Goal: Task Accomplishment & Management: Use online tool/utility

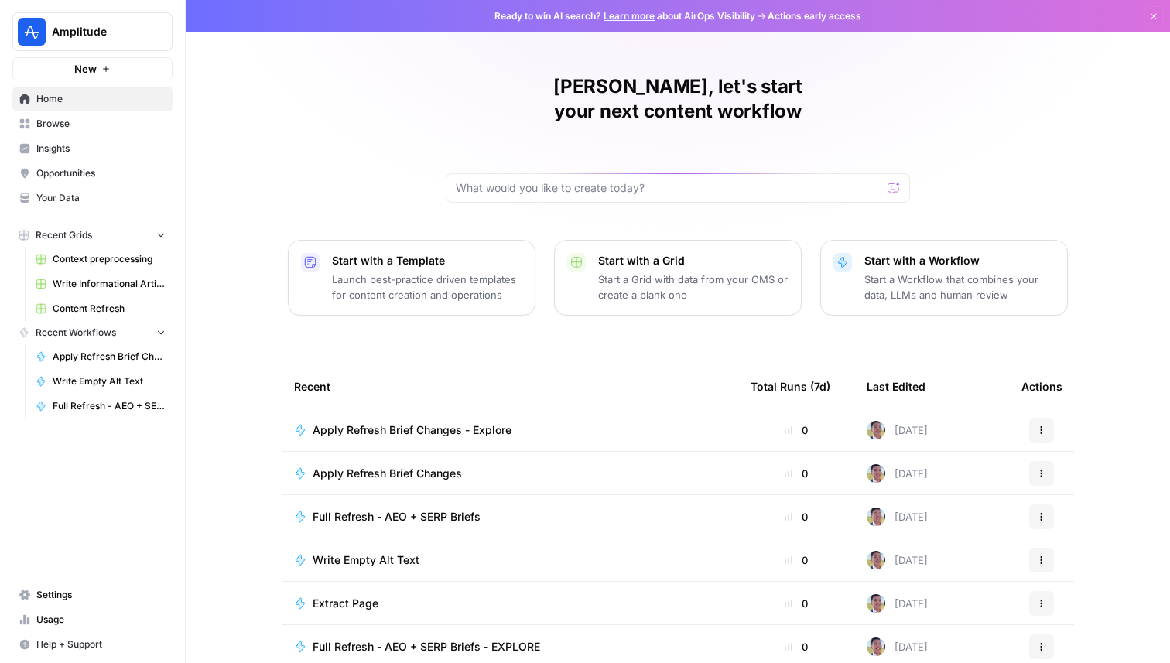
click at [68, 24] on span "Amplitude" at bounding box center [99, 31] width 94 height 15
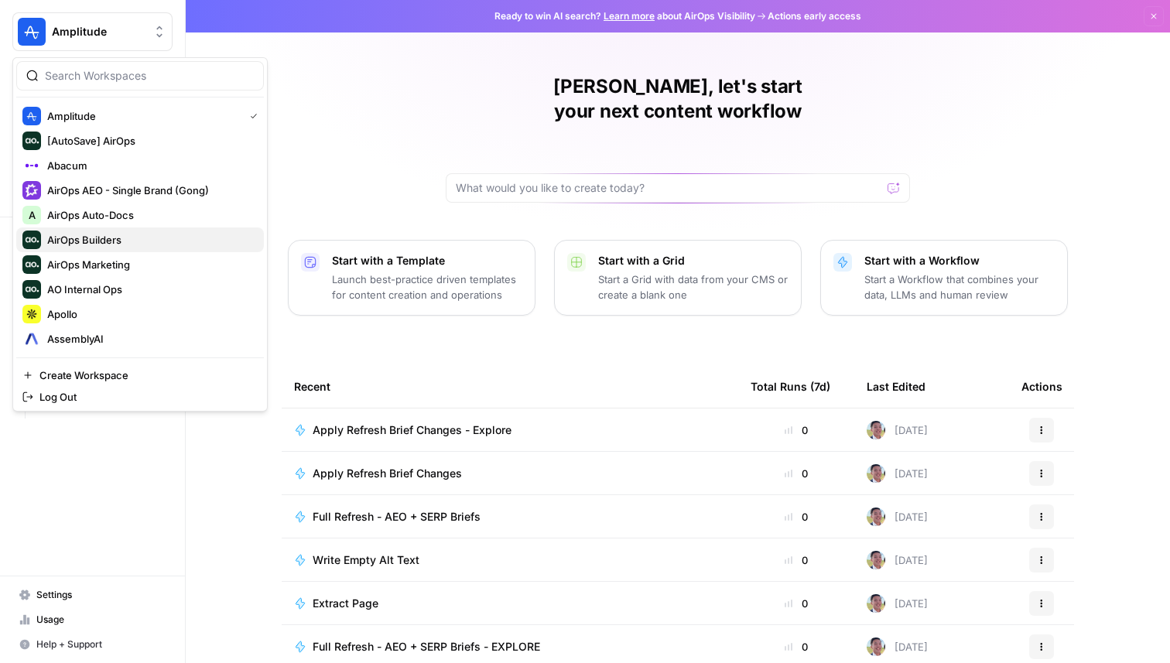
click at [108, 241] on span "AirOps Builders" at bounding box center [149, 239] width 204 height 15
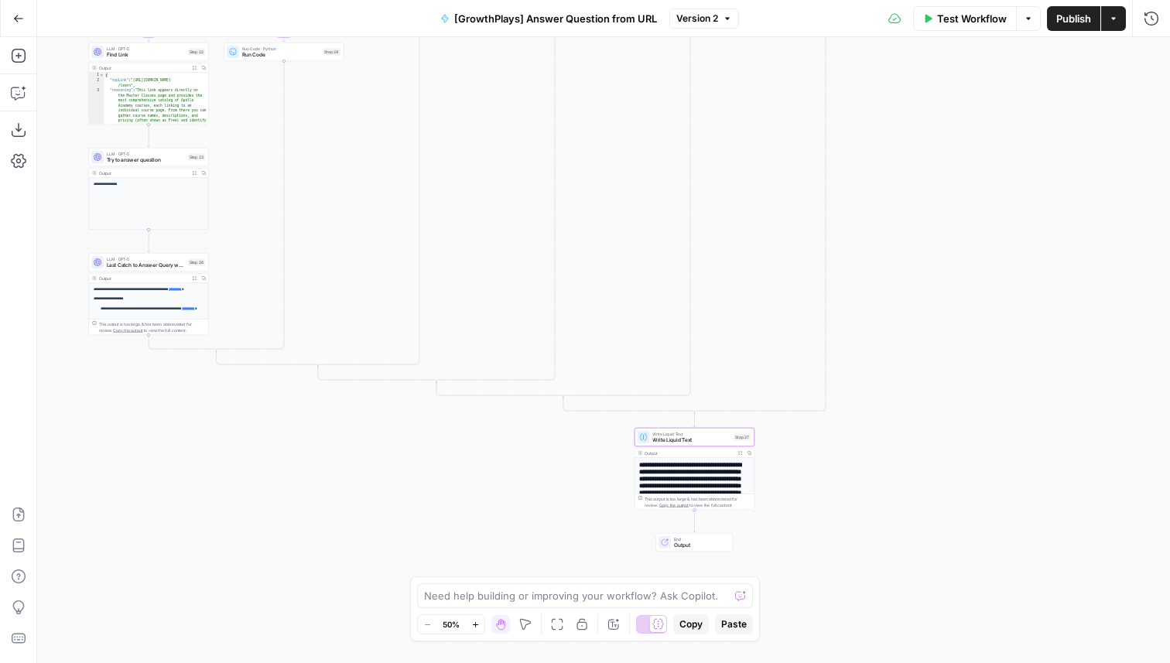
click at [16, 21] on icon "button" at bounding box center [18, 18] width 11 height 11
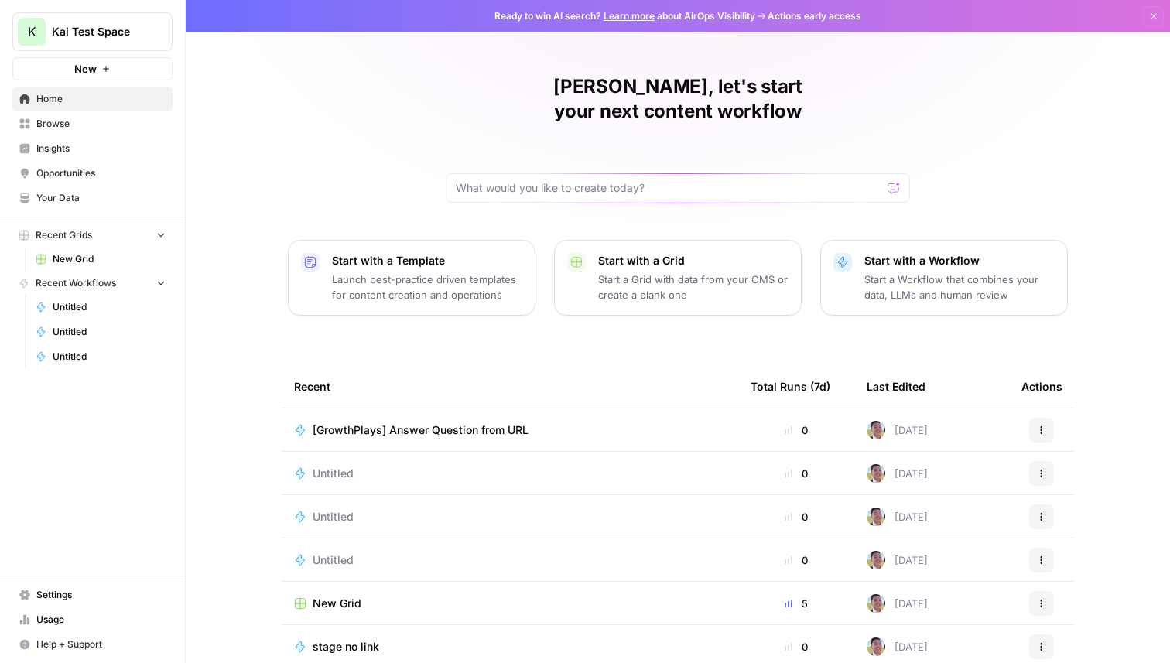
click at [408, 414] on td "[GrowthPlays] Answer Question from URL" at bounding box center [510, 430] width 457 height 43
click at [416, 423] on span "[GrowthPlays] Answer Question from URL" at bounding box center [421, 430] width 216 height 15
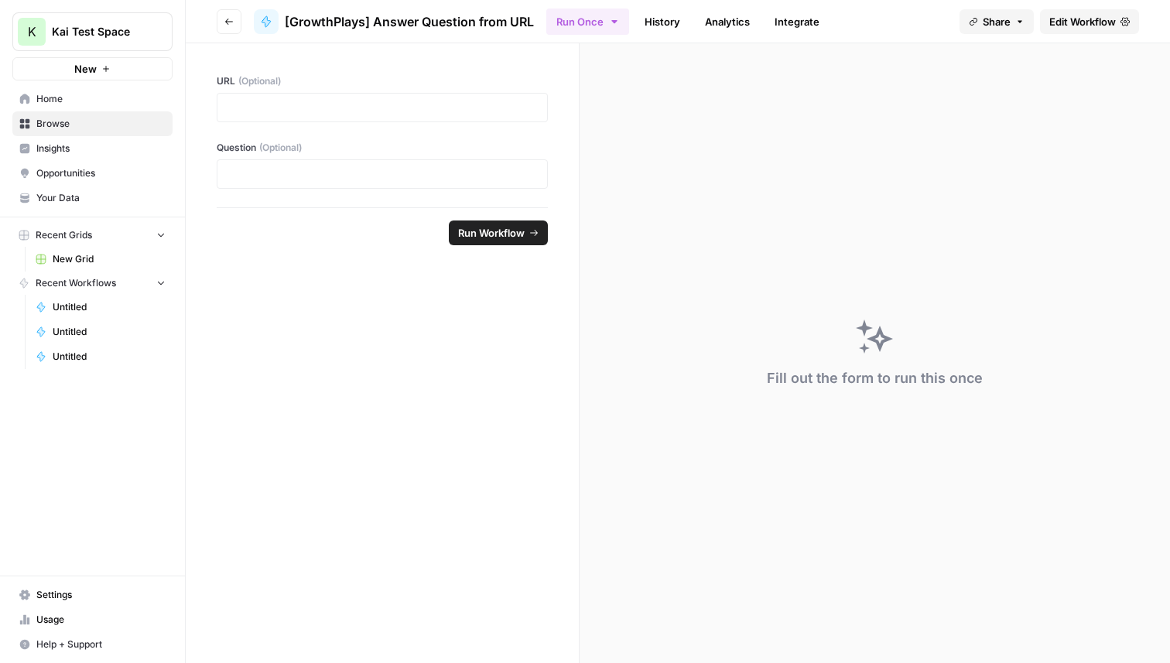
click at [1069, 16] on span "Edit Workflow" at bounding box center [1082, 21] width 67 height 15
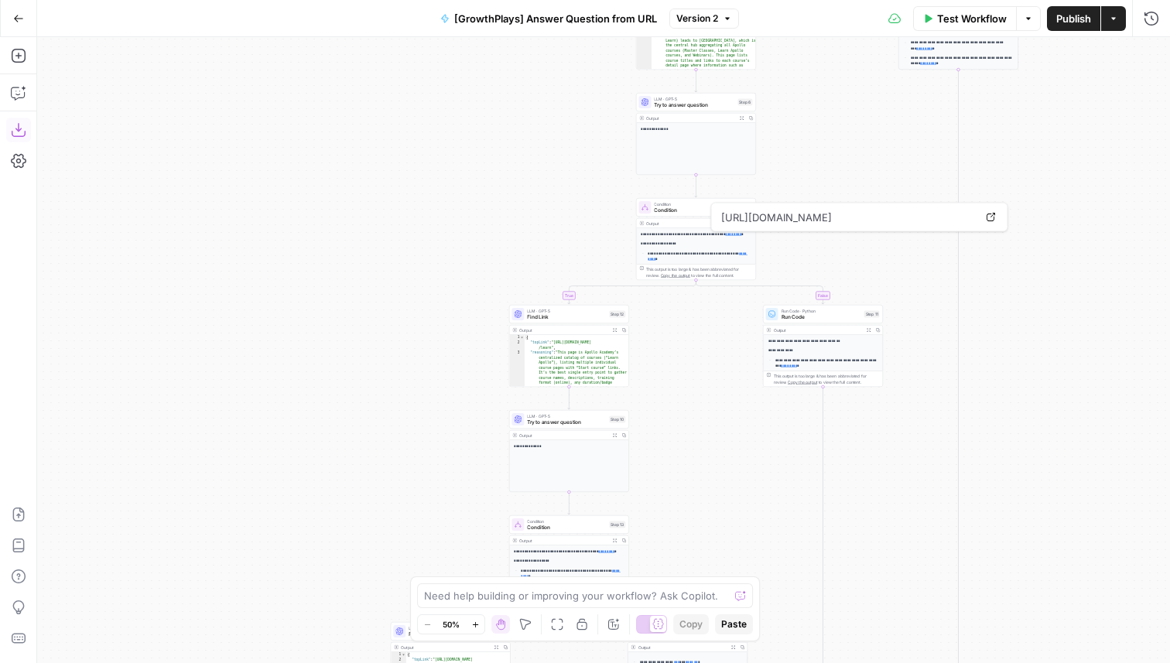
click at [15, 133] on icon "button" at bounding box center [18, 129] width 15 height 15
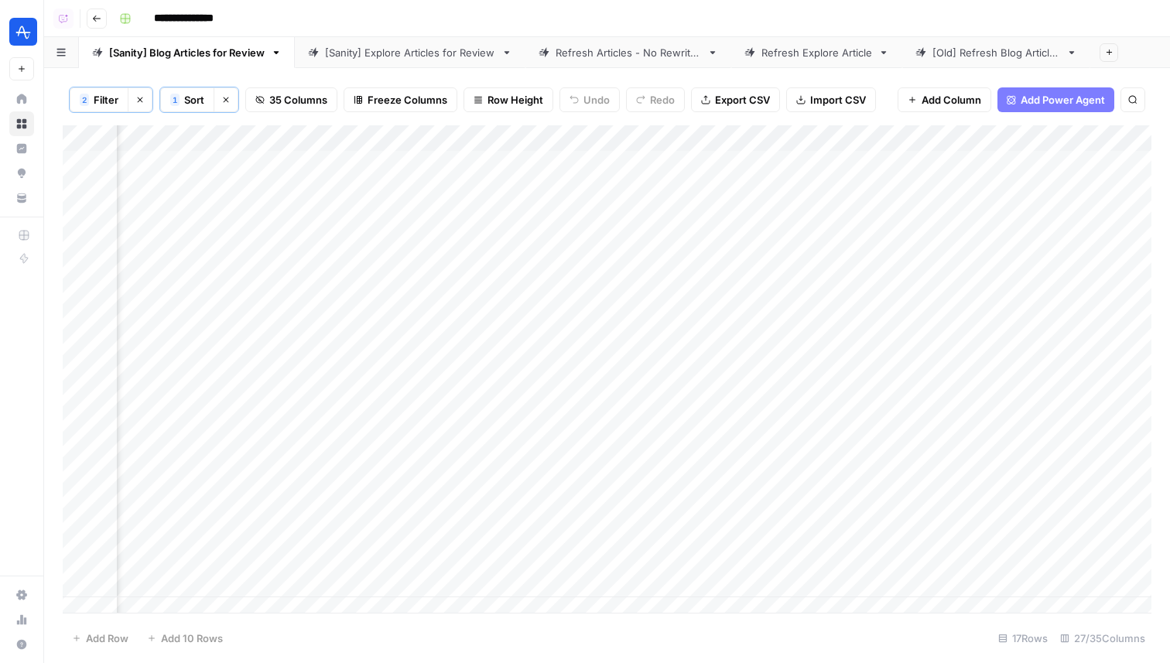
scroll to position [0, 3284]
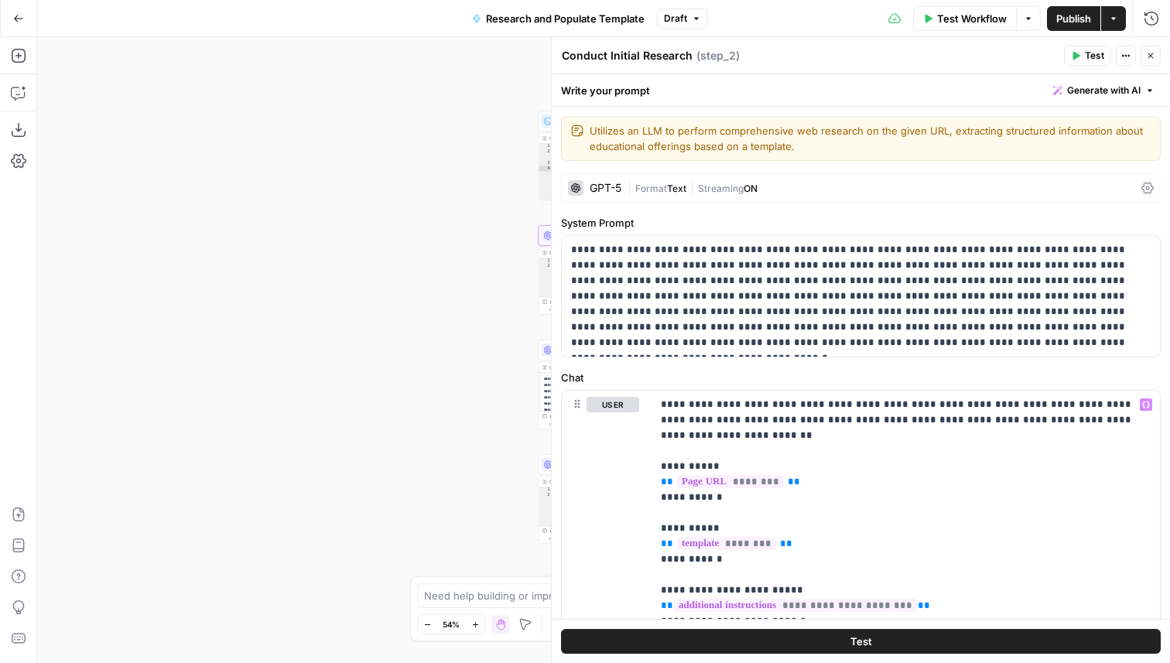
scroll to position [316, 0]
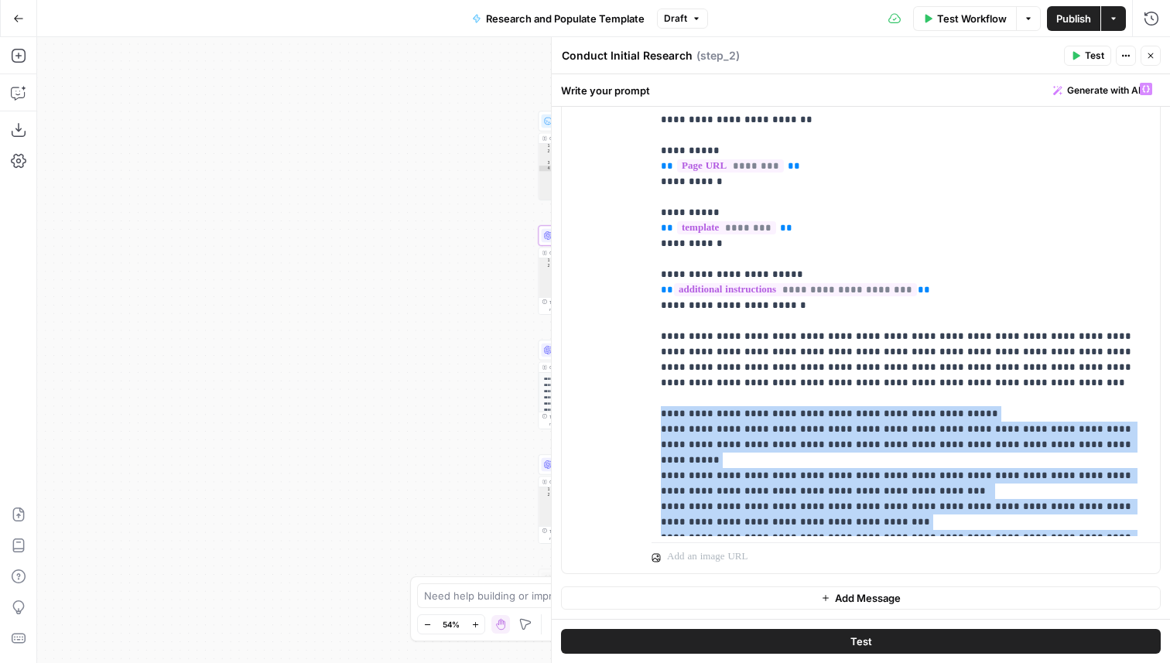
click at [19, 16] on icon "button" at bounding box center [18, 18] width 11 height 11
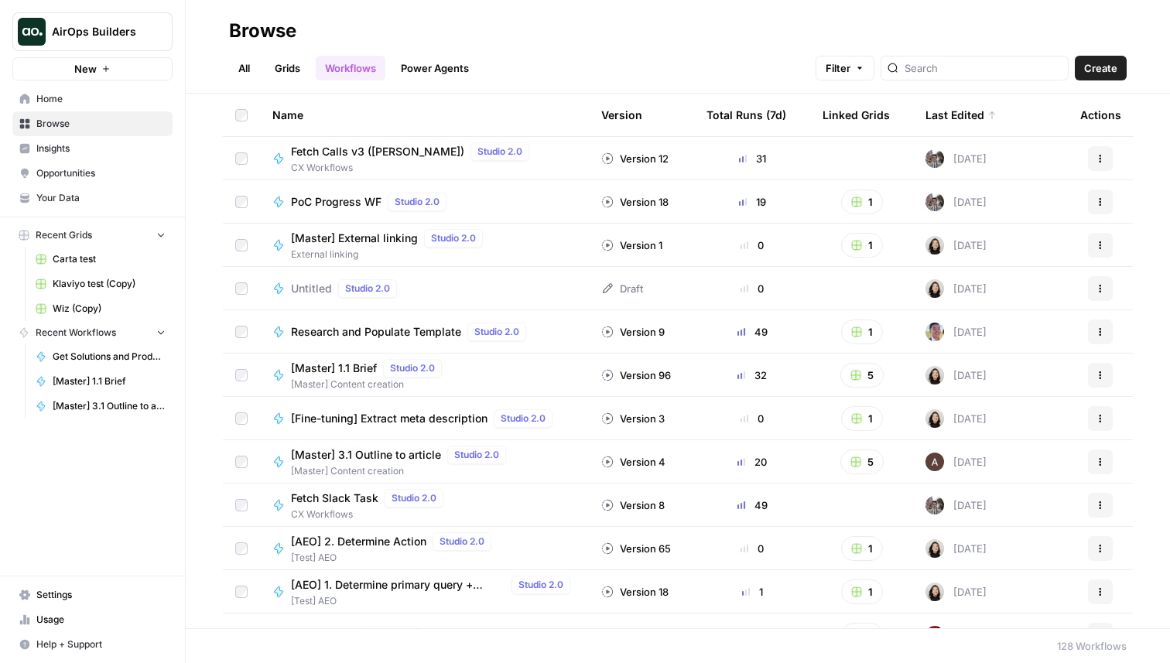
click at [113, 76] on button "New" at bounding box center [92, 68] width 160 height 23
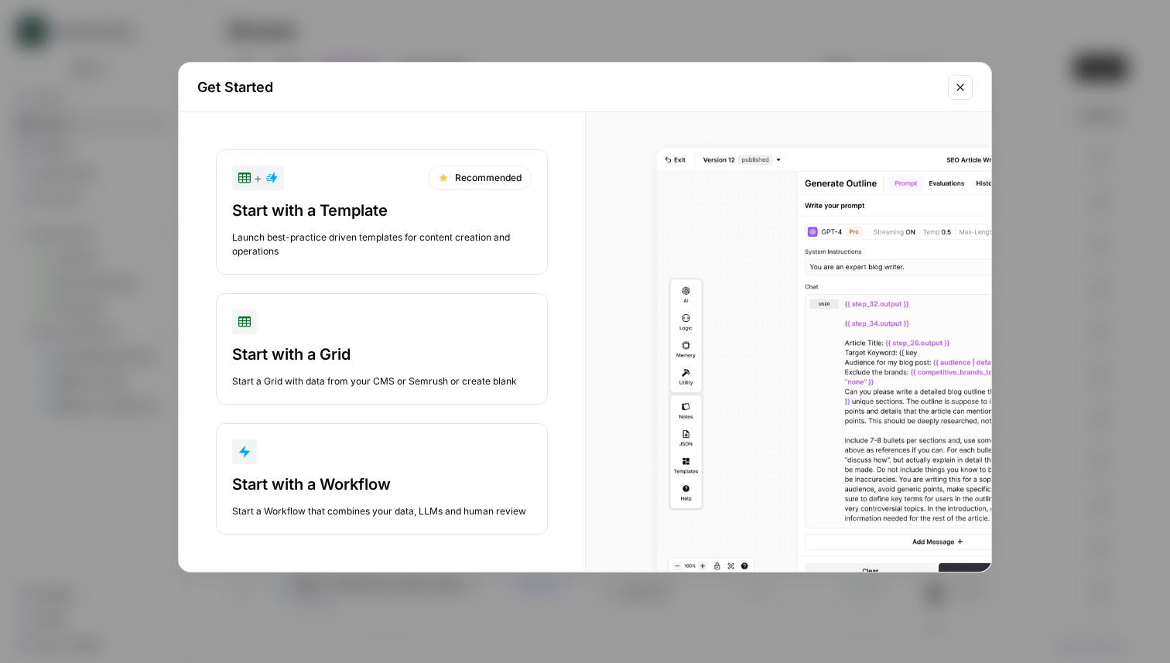
click at [346, 451] on div "button" at bounding box center [382, 452] width 300 height 25
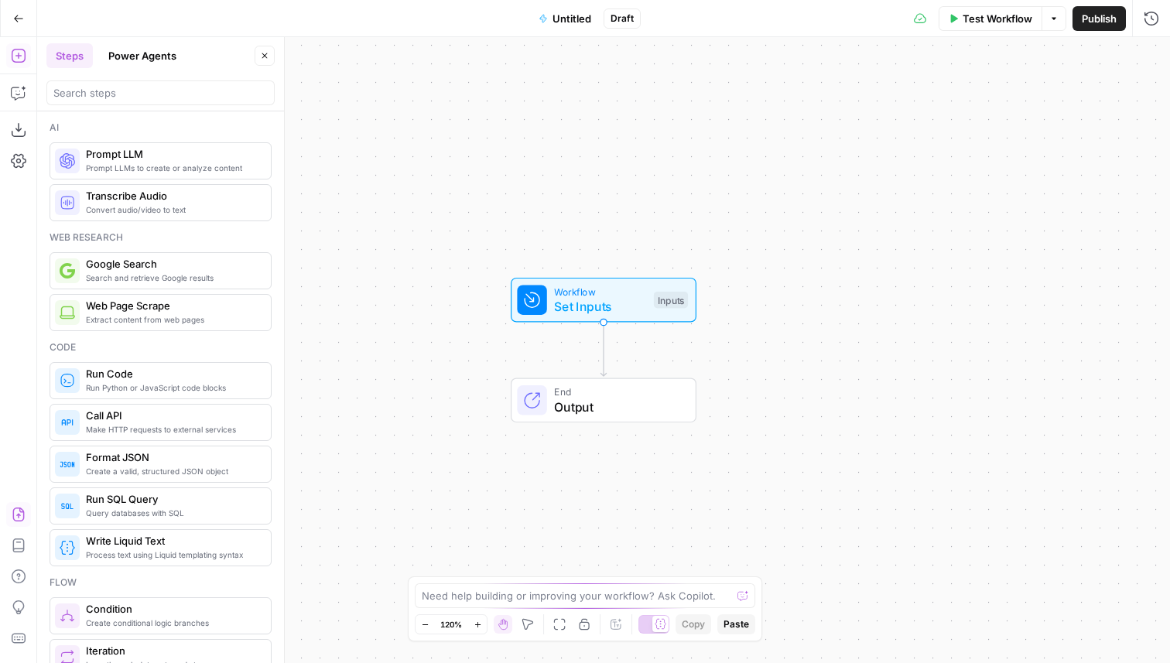
click at [18, 511] on icon "button" at bounding box center [18, 514] width 15 height 15
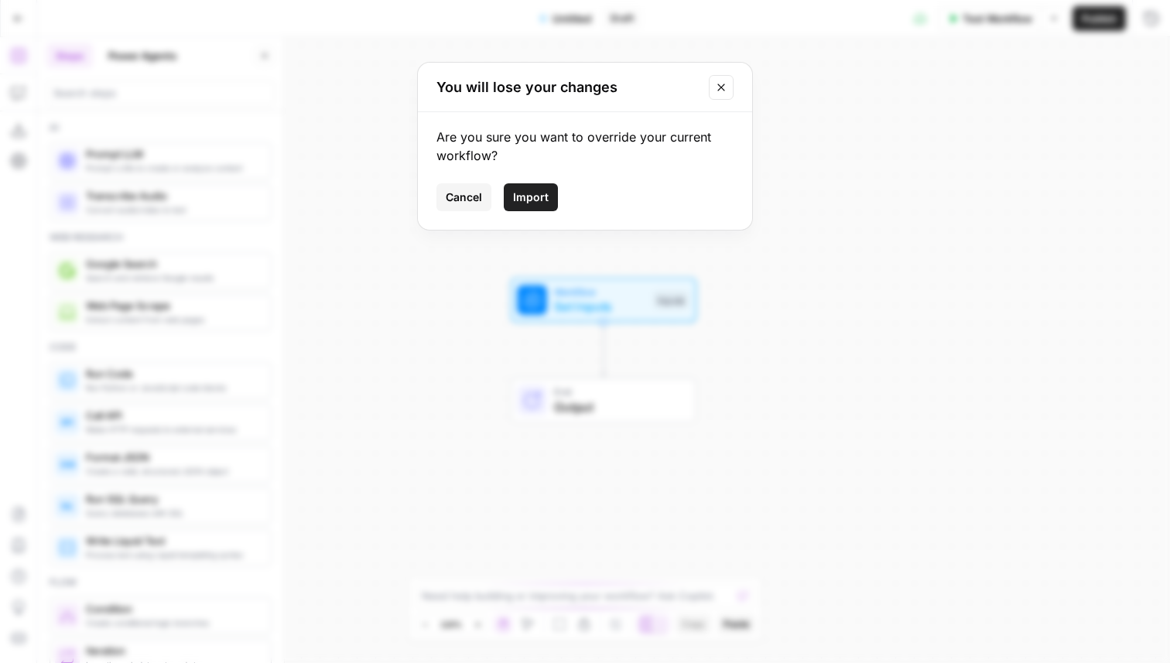
click at [539, 195] on span "Import" at bounding box center [531, 197] width 36 height 15
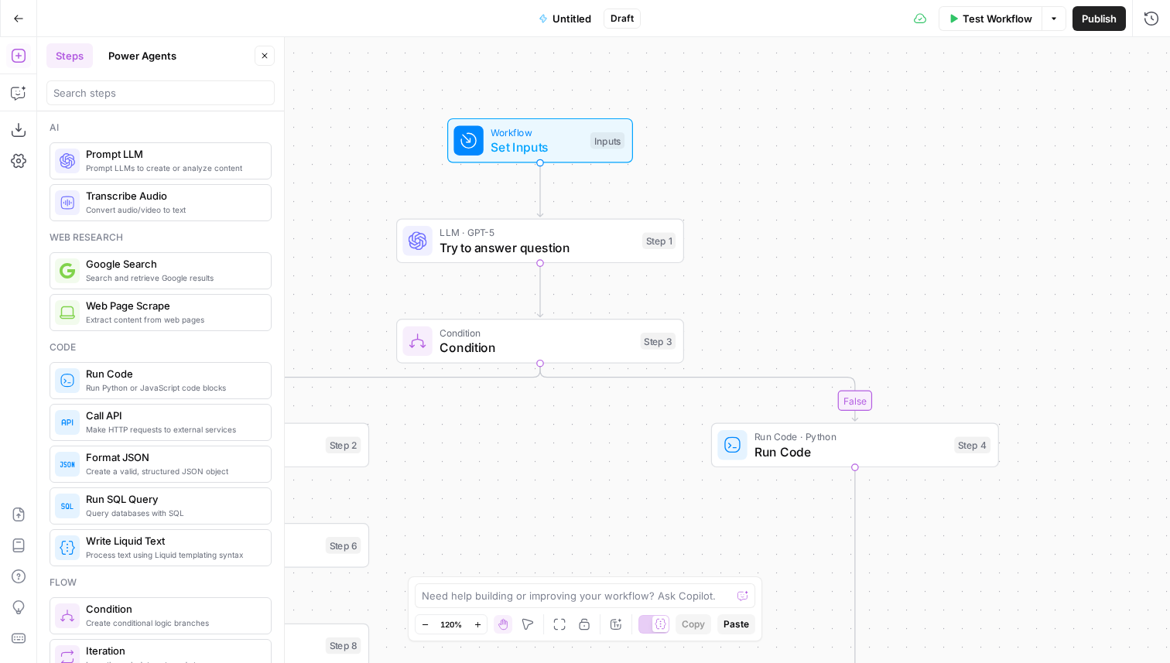
click at [568, 20] on span "Untitled" at bounding box center [572, 18] width 39 height 15
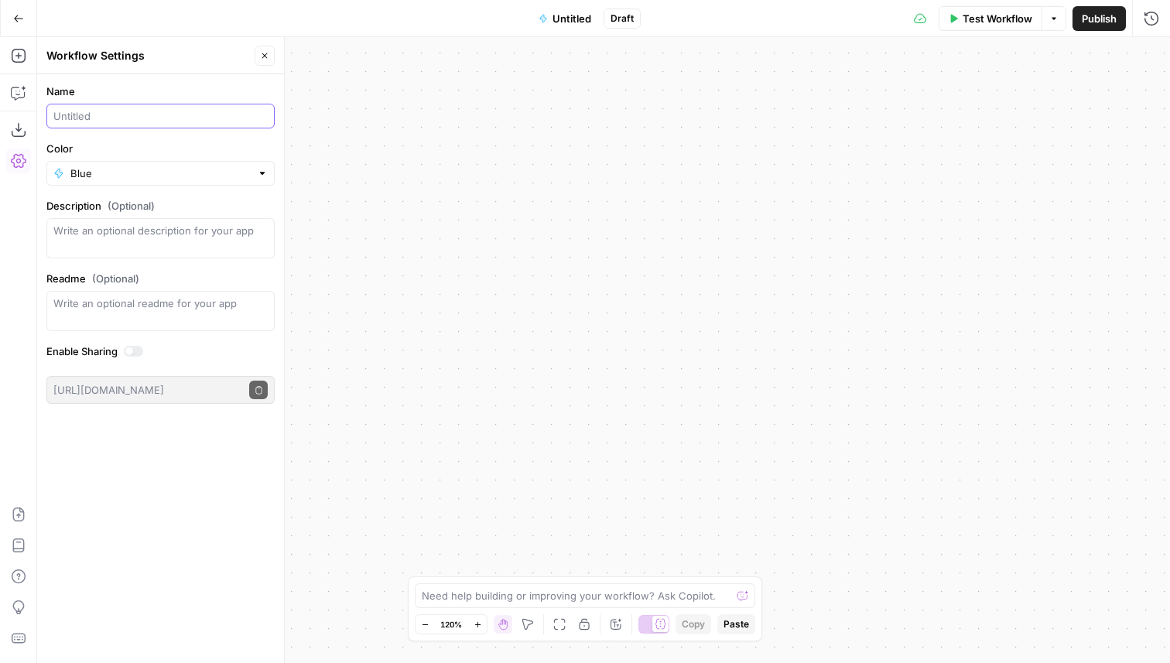
click at [176, 121] on input "Name" at bounding box center [160, 115] width 214 height 15
type input "R"
type input "[GrowthPlays] Research Question"
click at [270, 63] on button "Close" at bounding box center [265, 56] width 20 height 20
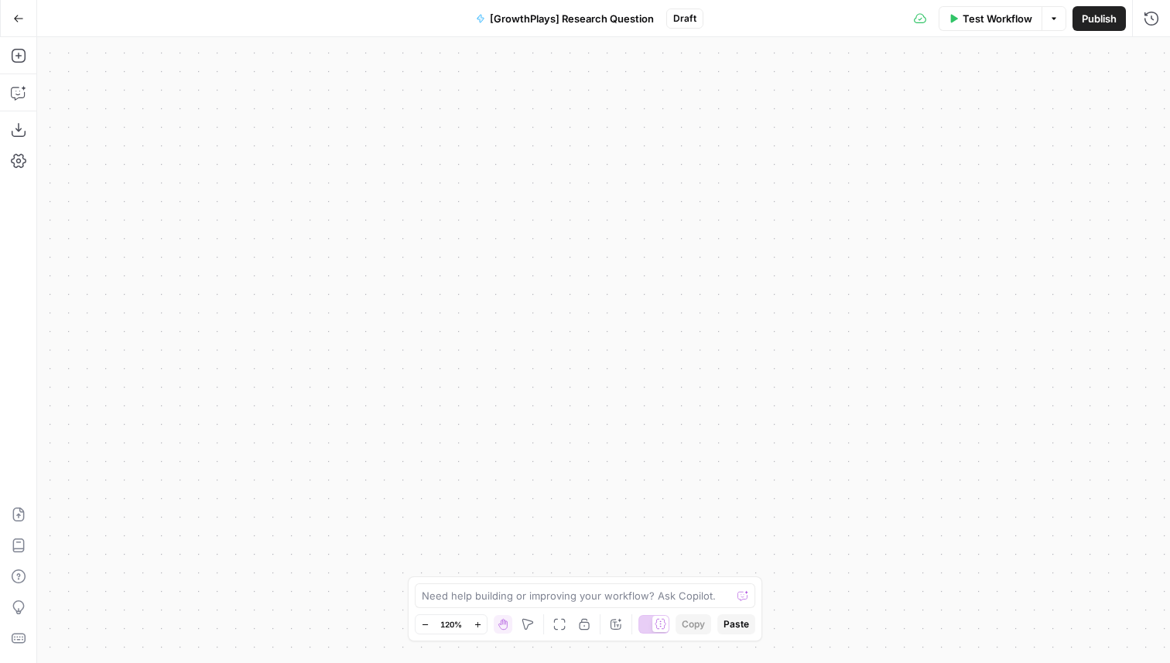
click at [19, 19] on icon "button" at bounding box center [18, 18] width 11 height 11
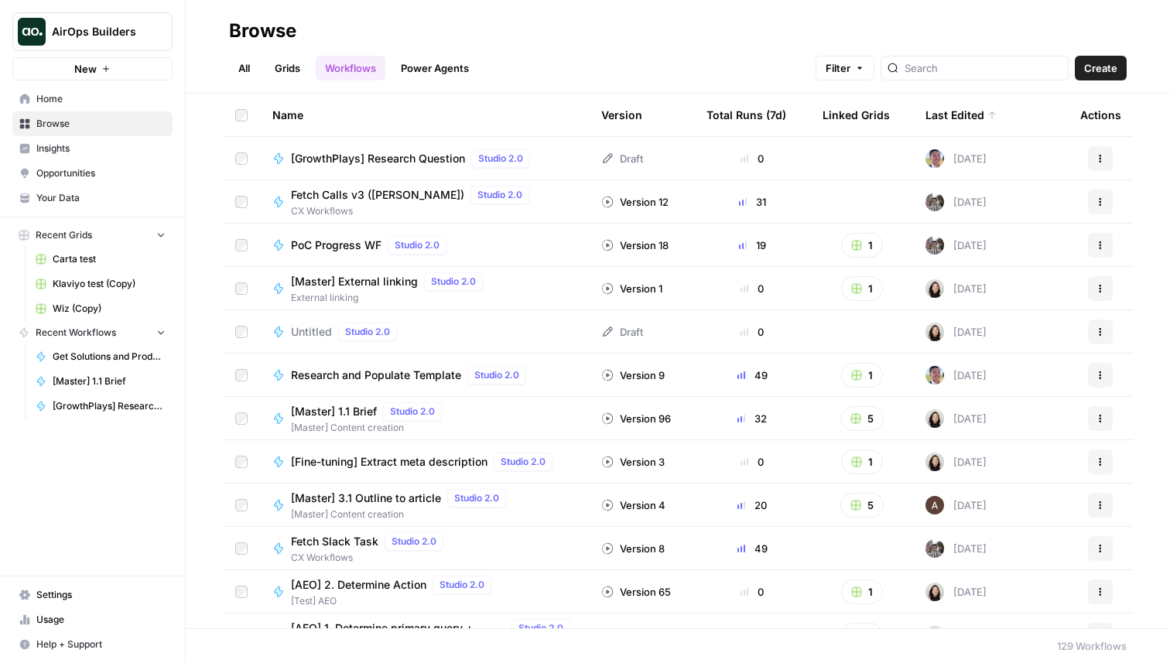
click at [100, 36] on span "AirOps Builders" at bounding box center [99, 31] width 94 height 15
